Goal: Task Accomplishment & Management: Manage account settings

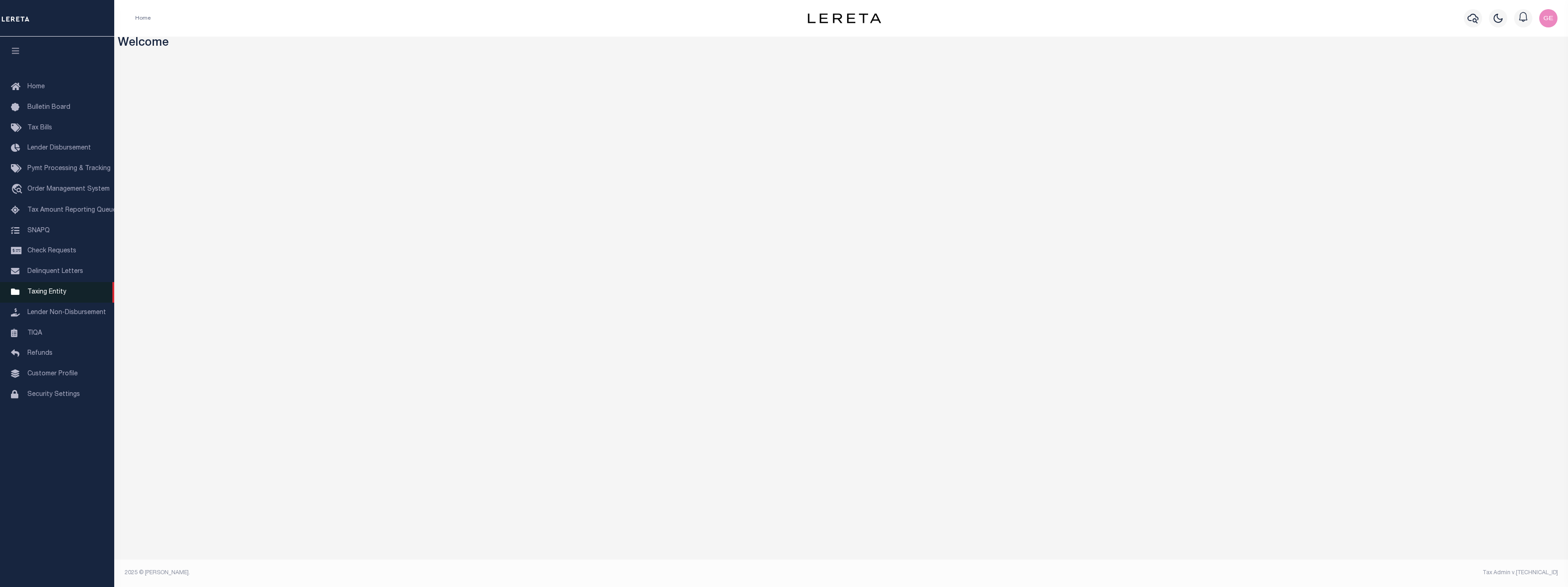
click at [54, 295] on span "Taxing Entity" at bounding box center [46, 292] width 39 height 6
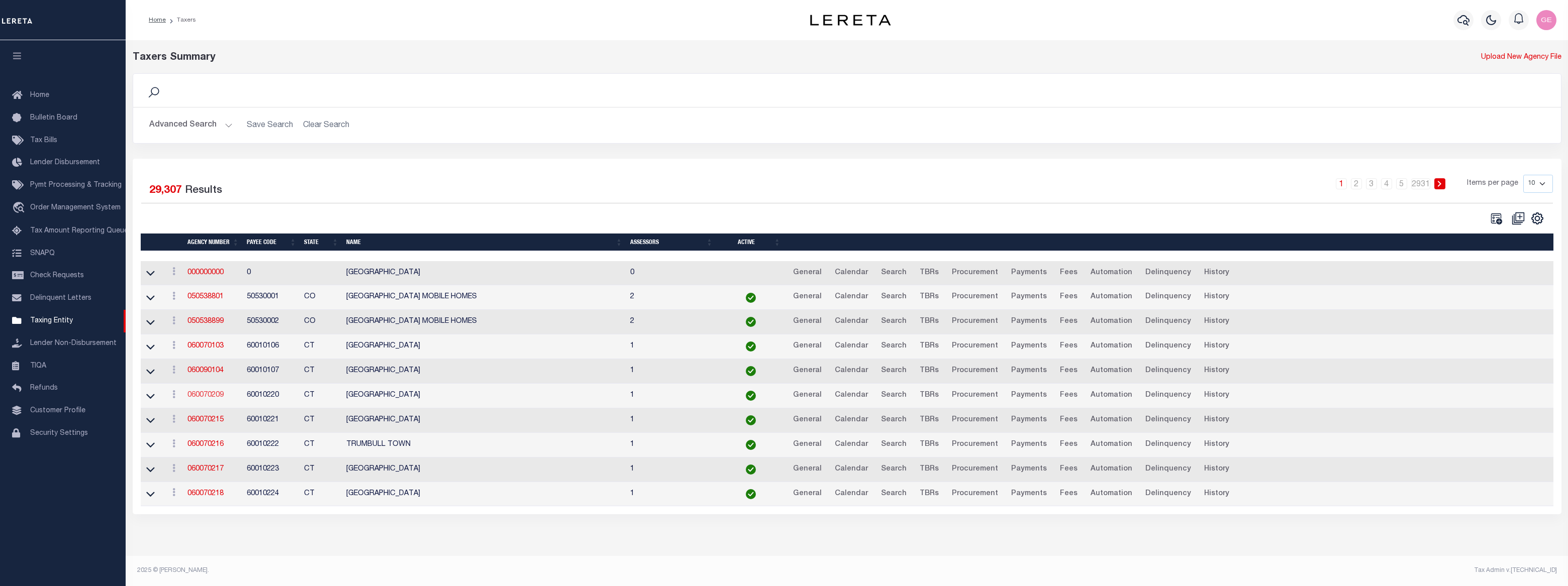
click at [212, 395] on link "060070209" at bounding box center [206, 395] width 37 height 7
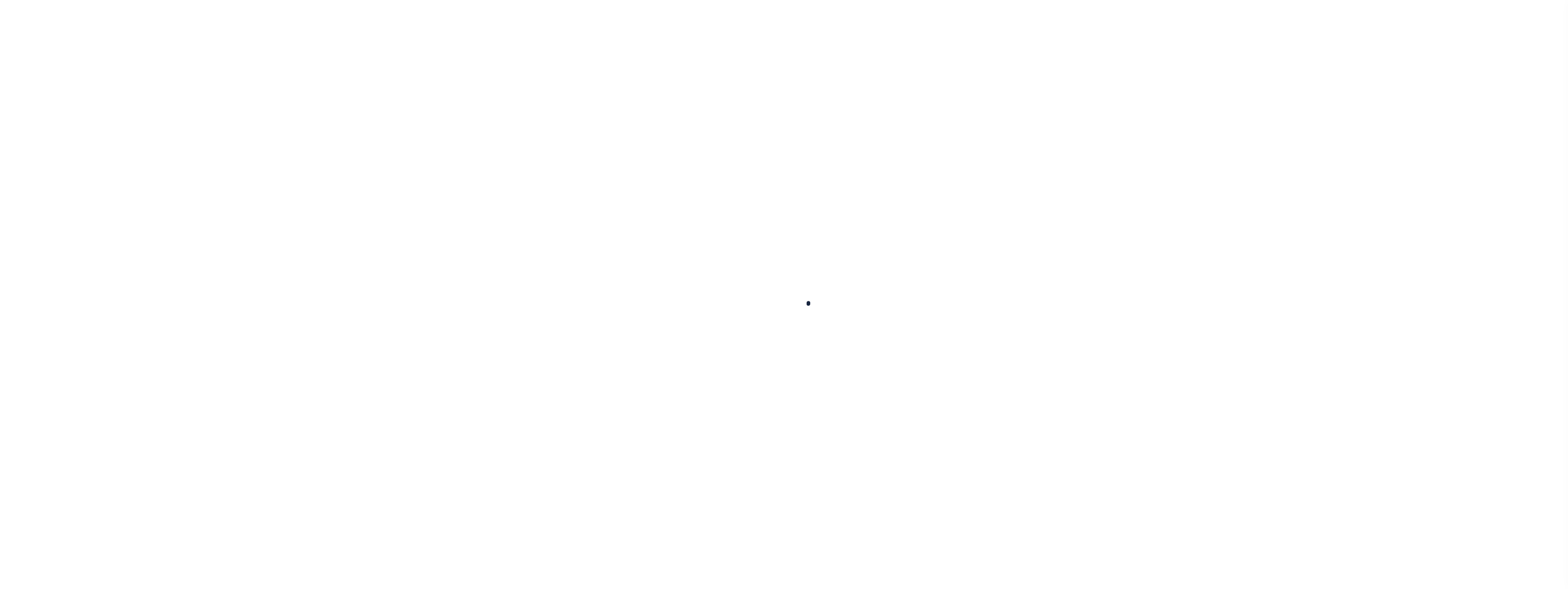
select select
checkbox input "false"
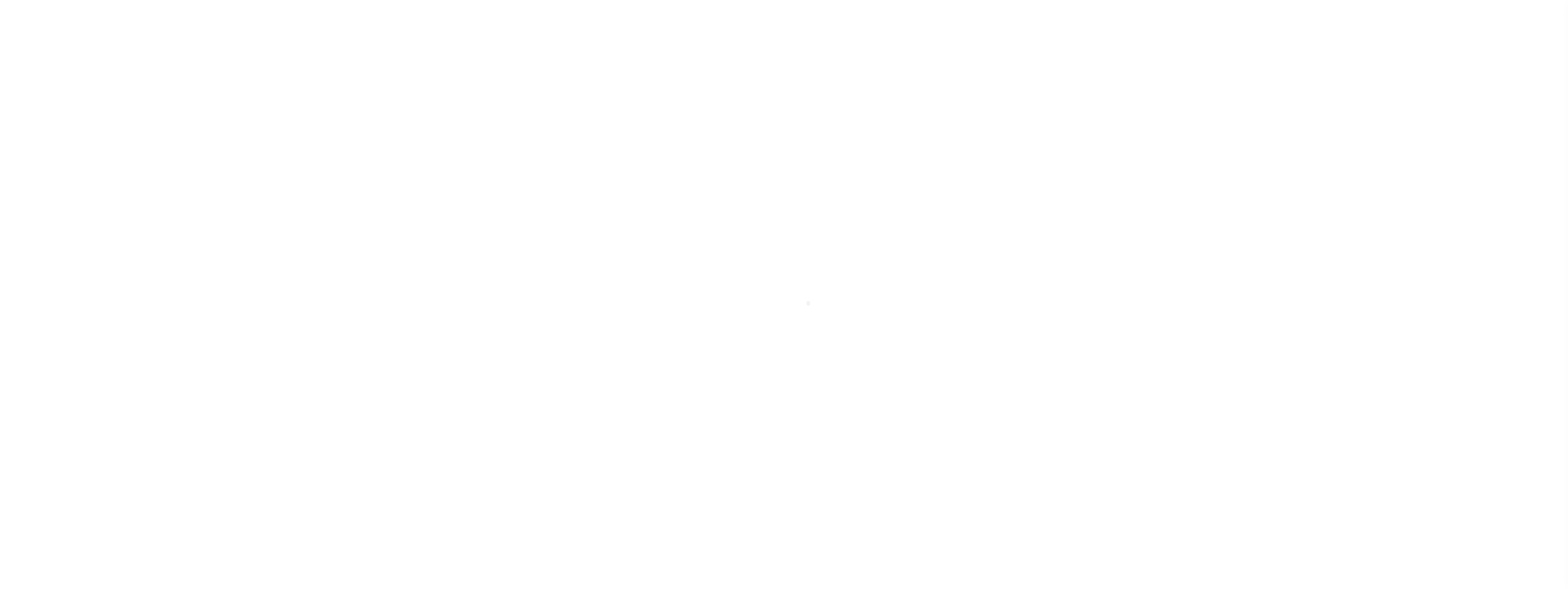
checkbox input "false"
type input "900117019"
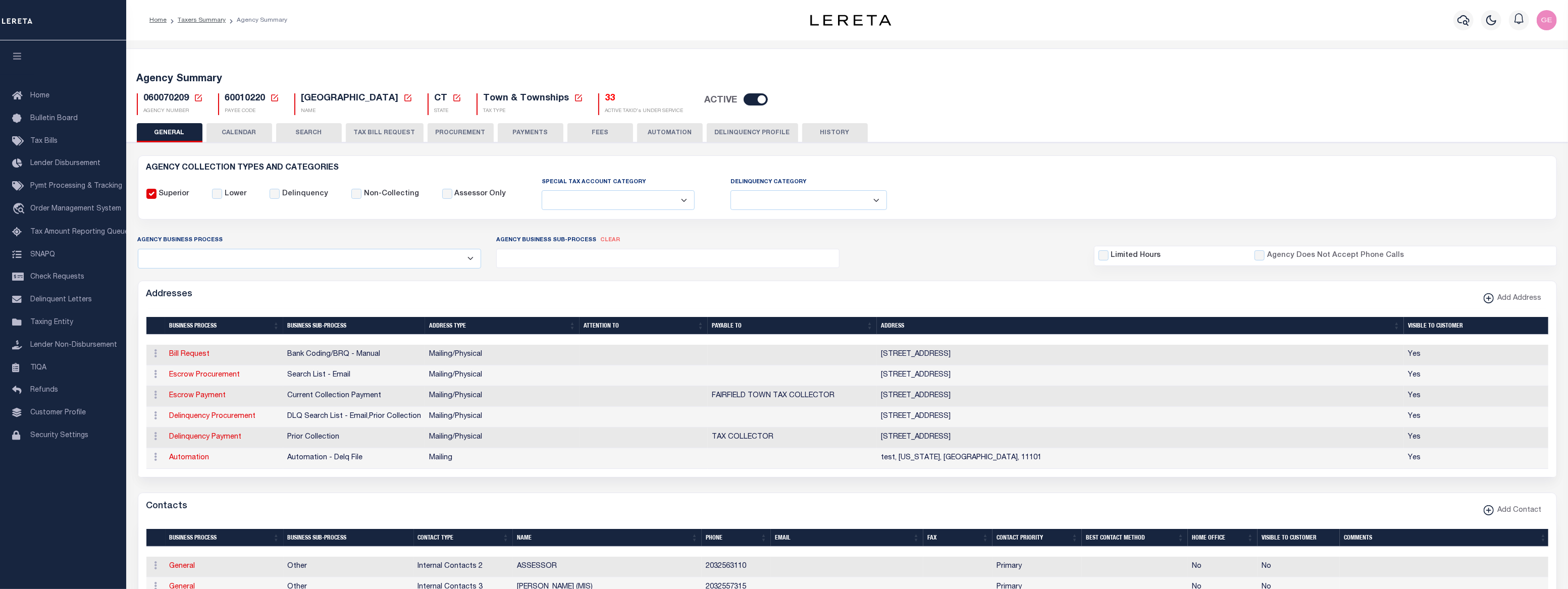
click at [258, 135] on button "CALENDAR" at bounding box center [239, 133] width 66 height 19
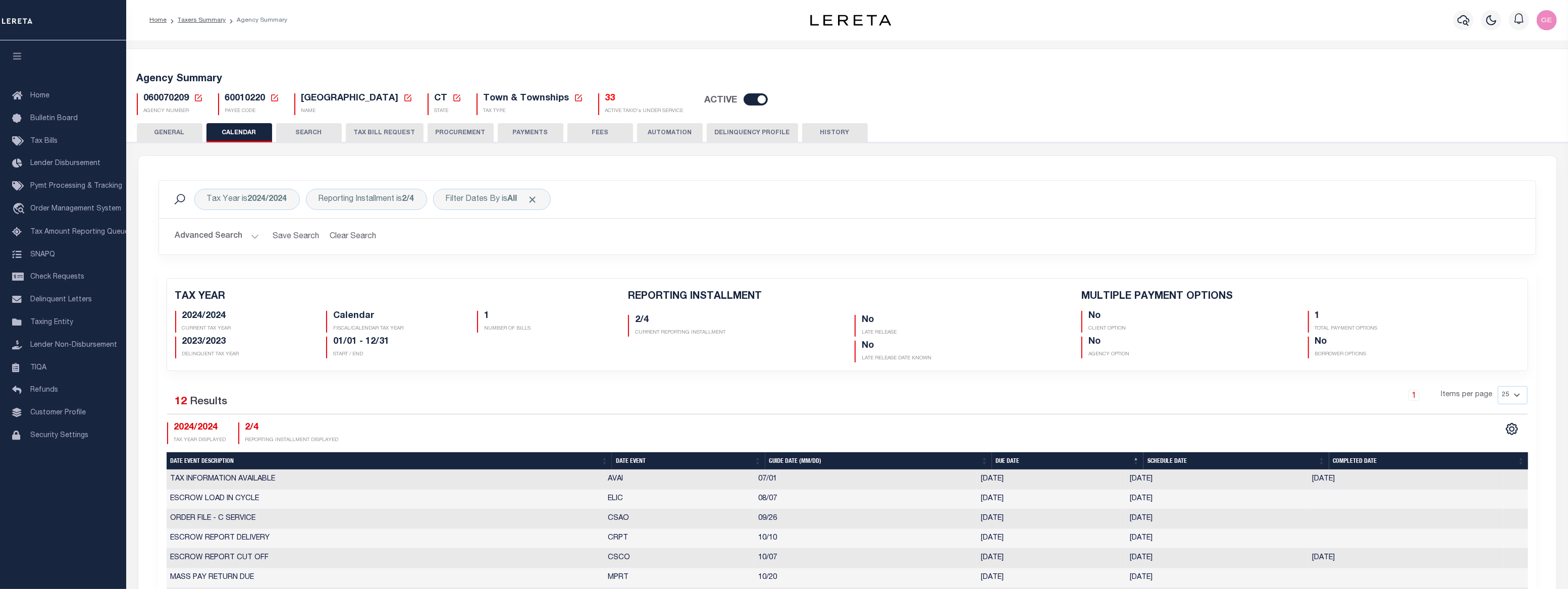
checkbox input "false"
type input "1"
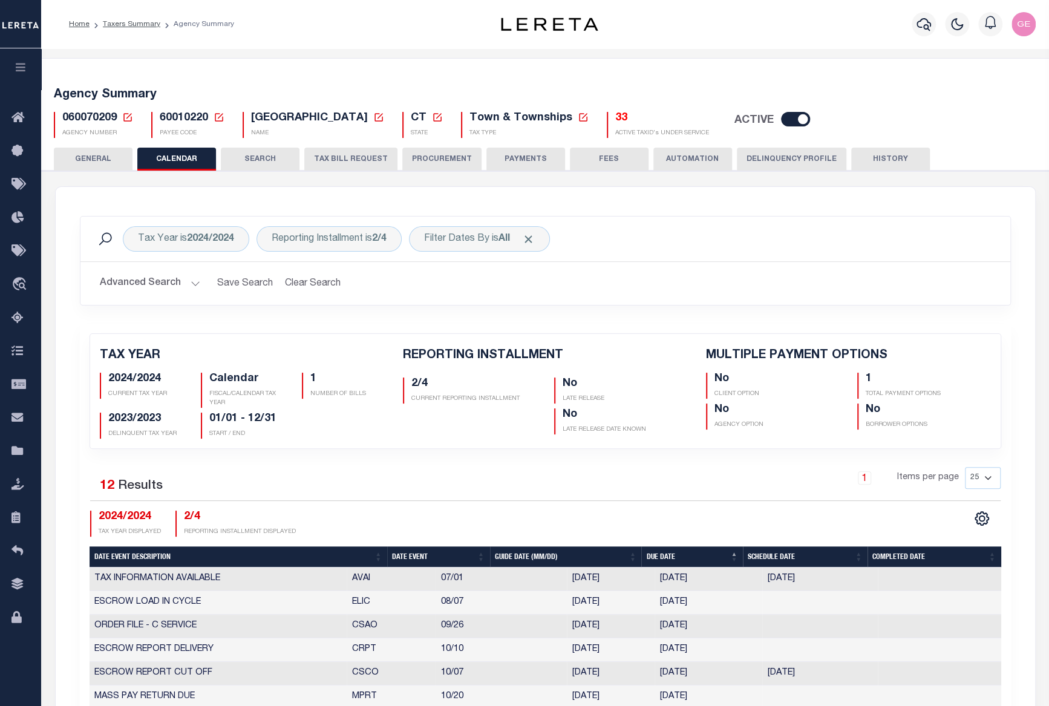
click at [97, 164] on button "GENERAL" at bounding box center [93, 159] width 79 height 23
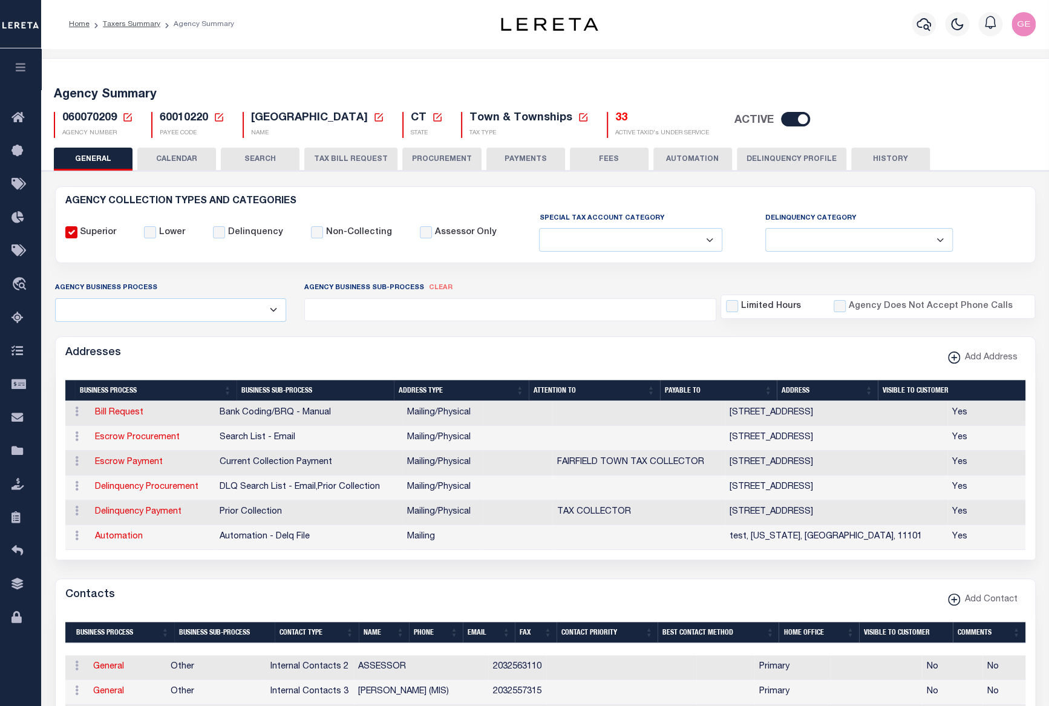
click at [173, 161] on button "CALENDAR" at bounding box center [176, 159] width 79 height 23
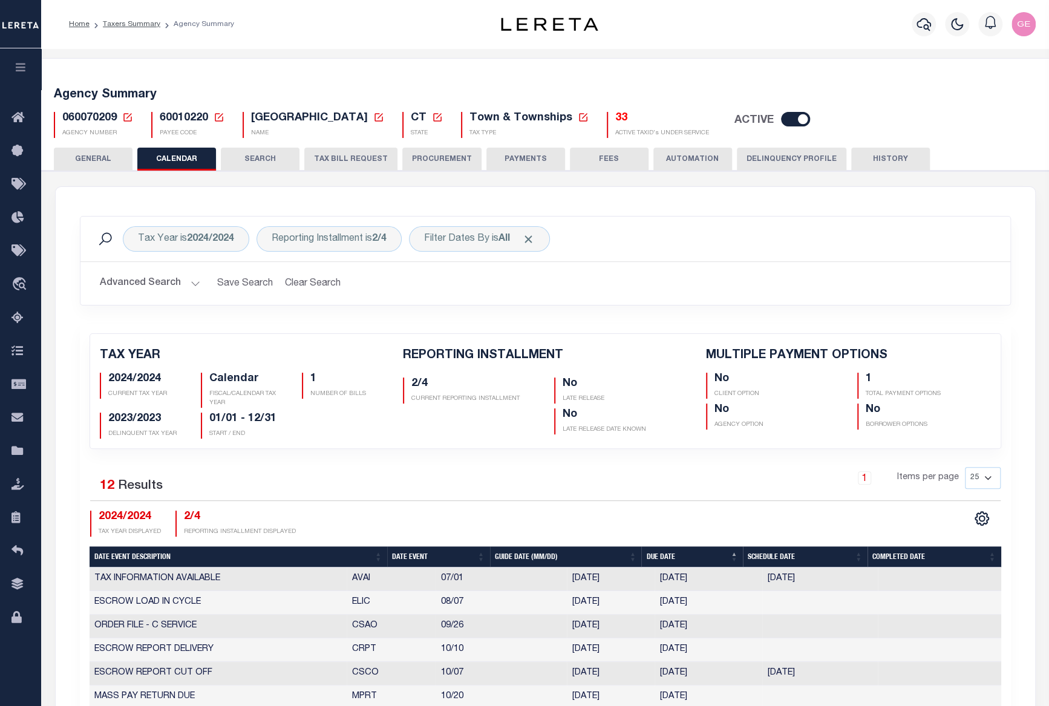
click at [194, 26] on li "Agency Summary" at bounding box center [197, 24] width 74 height 11
click at [144, 28] on li "Taxers Summary" at bounding box center [125, 24] width 71 height 11
click at [144, 27] on link "Taxers Summary" at bounding box center [131, 24] width 57 height 7
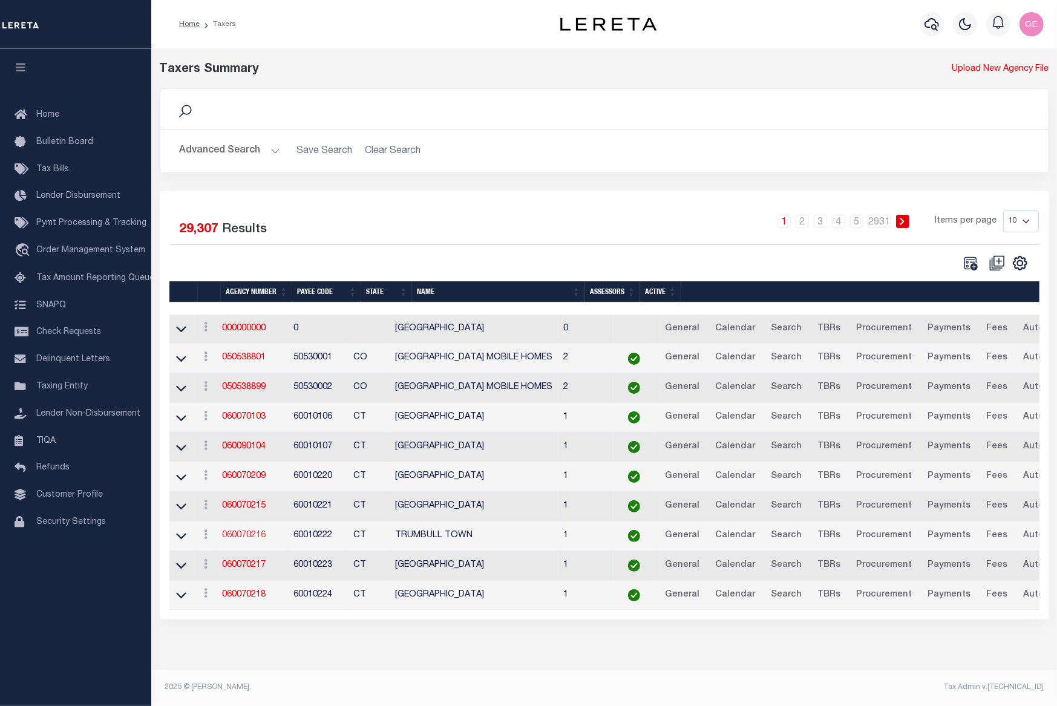
click at [246, 537] on link "060070216" at bounding box center [244, 535] width 44 height 8
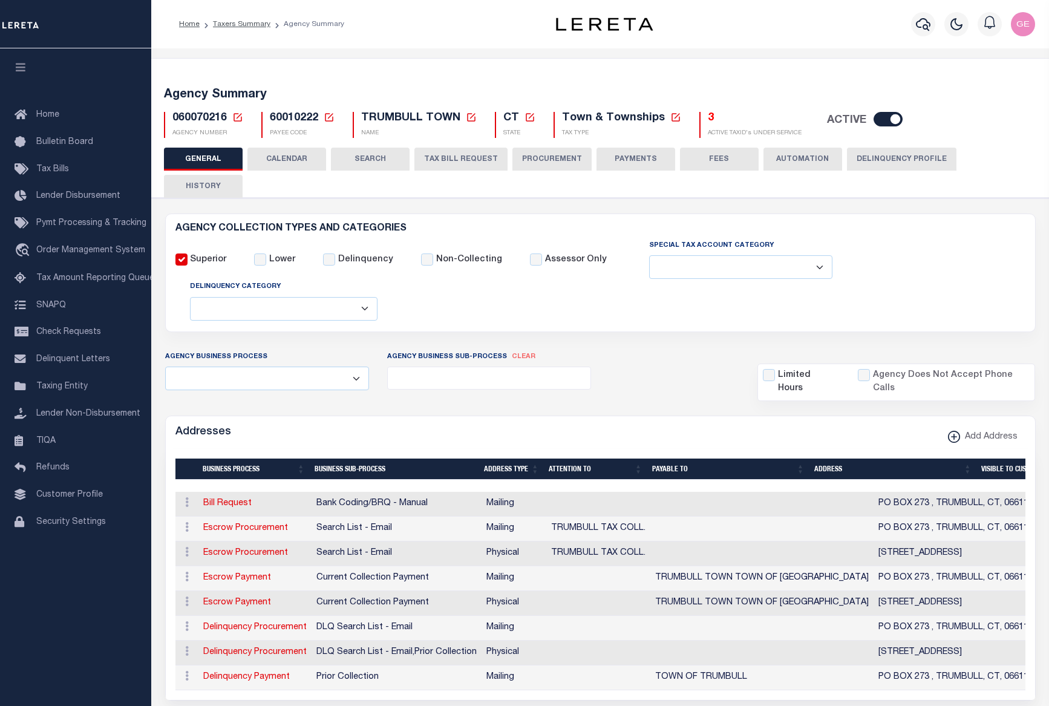
select select
click at [304, 166] on button "CALENDAR" at bounding box center [287, 159] width 79 height 23
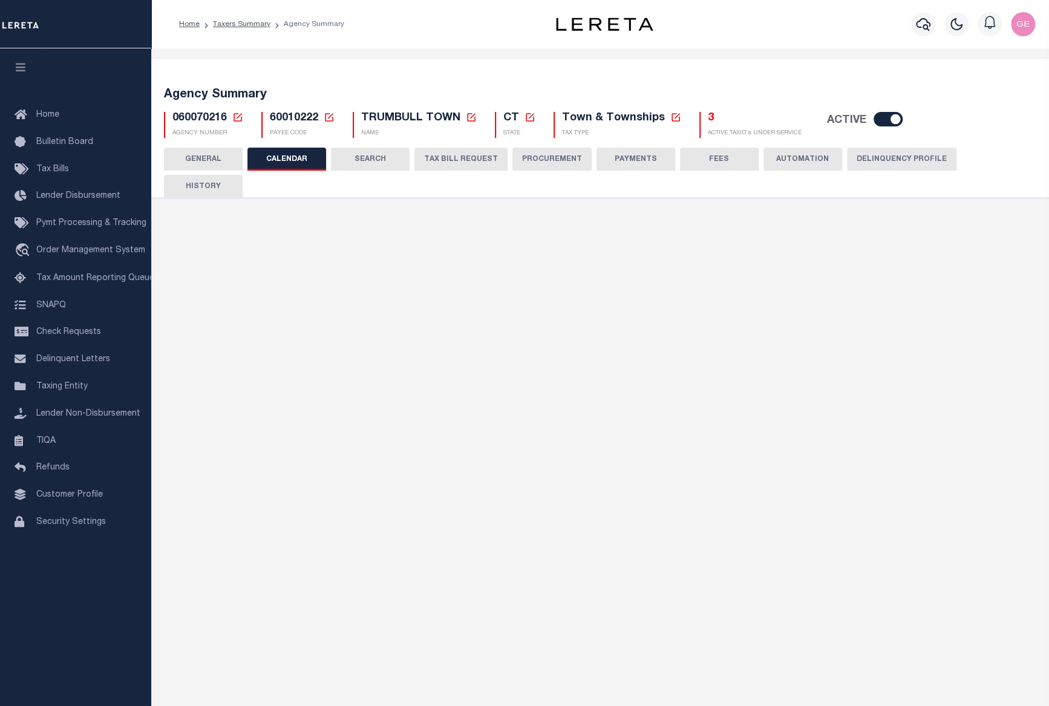
checkbox input "false"
type input "1"
